Goal: Check status: Check status

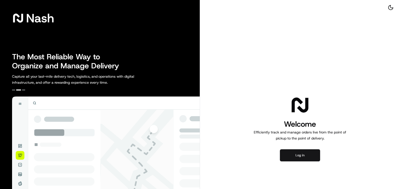
click at [302, 158] on button "Log in" at bounding box center [300, 155] width 40 height 12
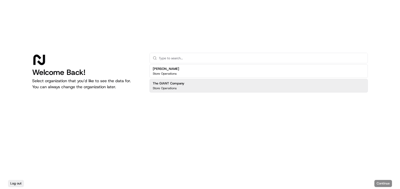
click at [186, 85] on div "The GIANT Company Store Operations" at bounding box center [259, 86] width 219 height 14
click at [379, 182] on button "Continue" at bounding box center [384, 183] width 18 height 7
